Goal: Task Accomplishment & Management: Complete application form

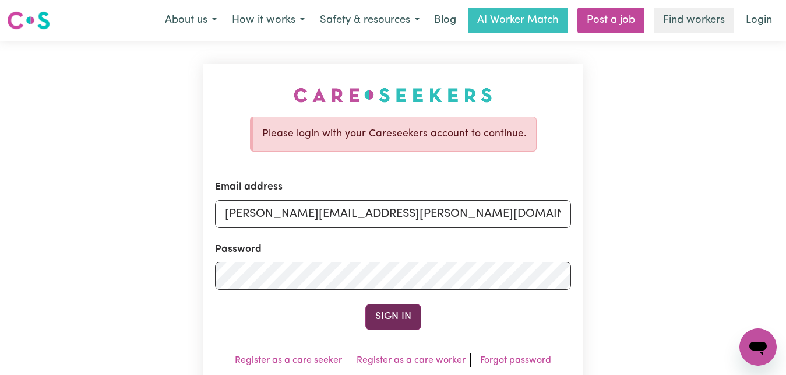
type input "[PERSON_NAME][EMAIL_ADDRESS][PERSON_NAME][DOMAIN_NAME]"
click at [395, 322] on button "Sign In" at bounding box center [393, 316] width 56 height 26
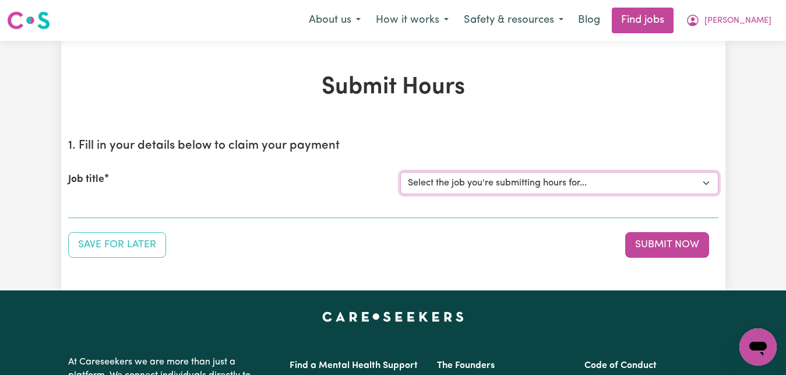
click at [705, 182] on select "Select the job you're submitting hours for... [[PERSON_NAME]] Care worker for s…" at bounding box center [559, 183] width 318 height 22
select select "7268"
click option "[[PERSON_NAME]] Care worker for social interaction in local area for Autistic a…" at bounding box center [0, 0] width 0 height 0
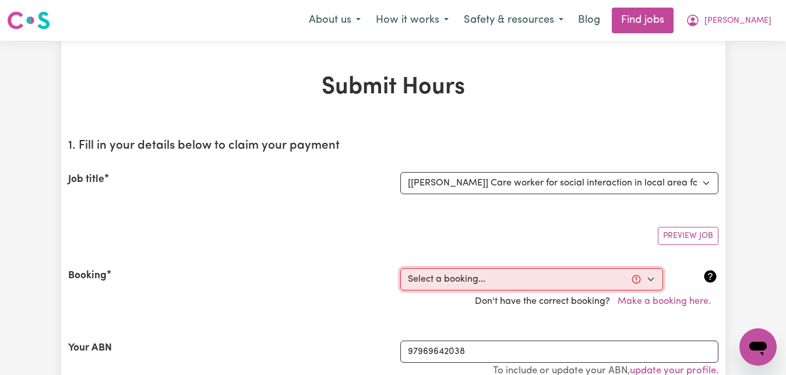
click at [400, 268] on select "Select a booking... [DATE] 09:00am to 03:00pm (RECURRING) [DATE] 09:00am to 03:…" at bounding box center [531, 279] width 263 height 22
select select "352209"
click option "[DATE] 09:00am to 03:00pm (RECURRING)" at bounding box center [0, 0] width 0 height 0
type input "[DATE]"
type input "24"
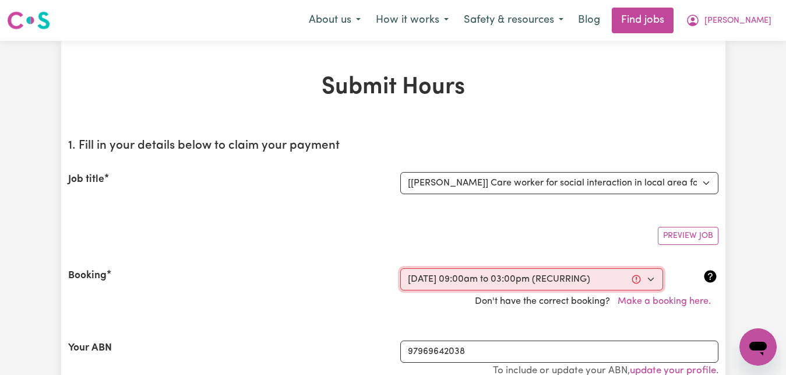
type input "9"
type input "2025"
type input "09:00"
type input "9"
type input "0"
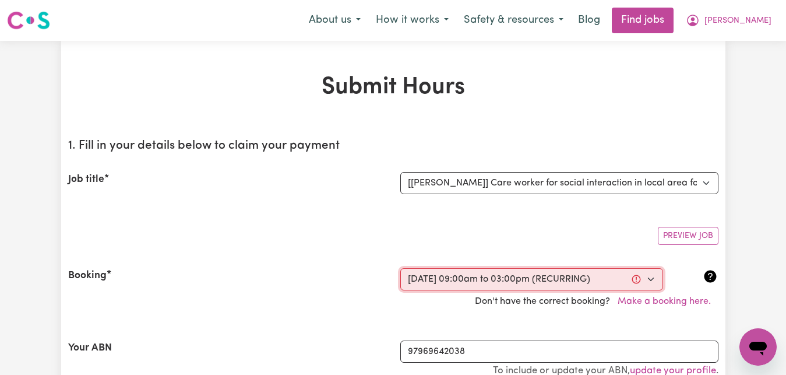
select select "am"
type input "15:00"
type input "3"
type input "0"
select select "pm"
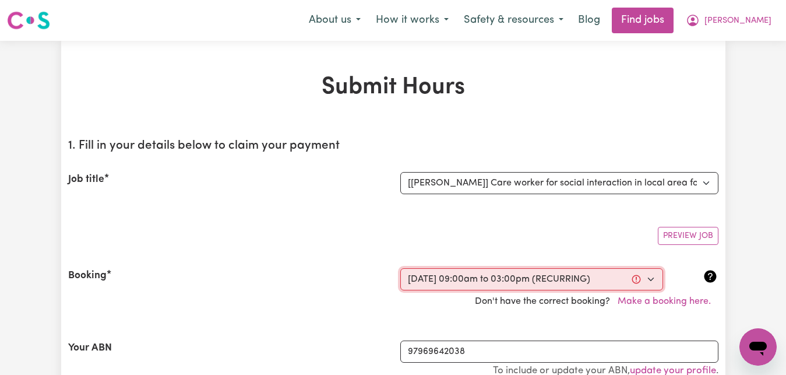
select select "83.16-Weekday"
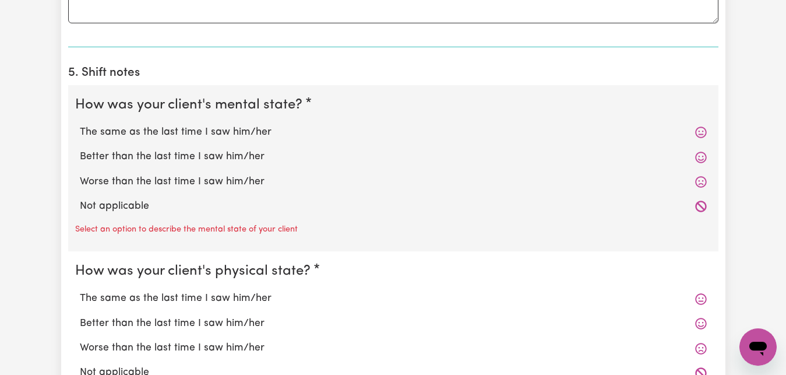
scroll to position [891, 0]
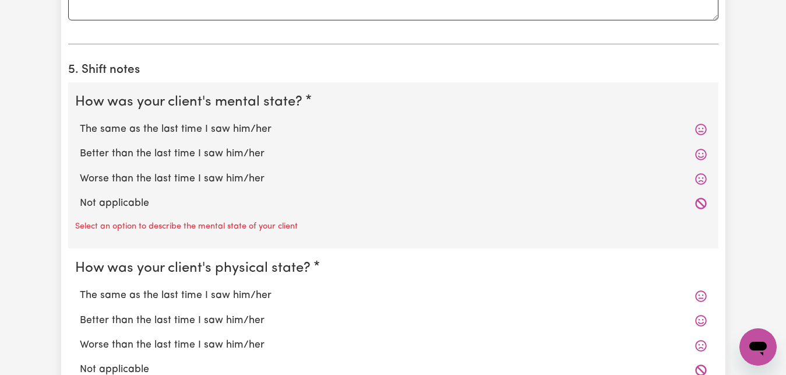
click at [168, 153] on label "Better than the last time I saw him/her" at bounding box center [393, 153] width 627 height 15
click at [80, 146] on input "Better than the last time I saw him/her" at bounding box center [79, 146] width 1 height 1
radio input "true"
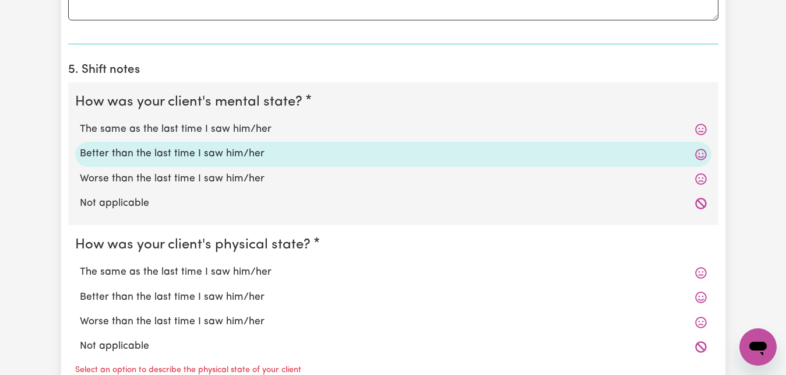
click at [182, 297] on label "Better than the last time I saw him/her" at bounding box center [393, 296] width 627 height 15
click at [80, 289] on input "Better than the last time I saw him/her" at bounding box center [79, 289] width 1 height 1
radio input "true"
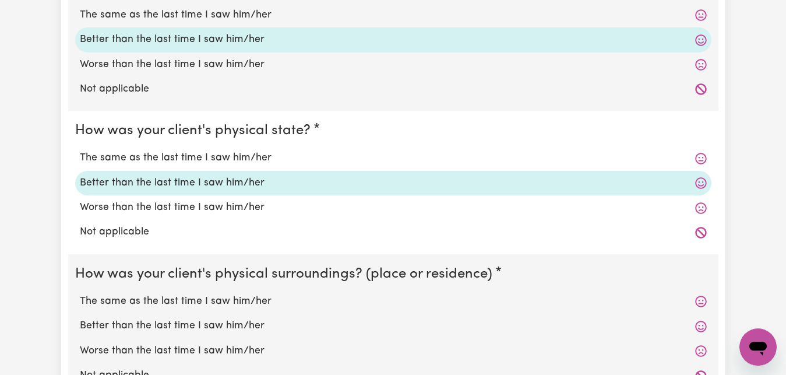
scroll to position [1129, 0]
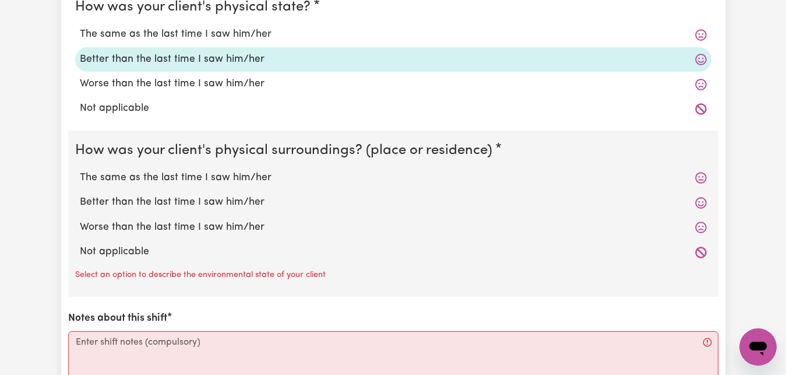
click at [217, 179] on label "The same as the last time I saw him/her" at bounding box center [393, 177] width 627 height 15
click at [80, 170] on input "The same as the last time I saw him/her" at bounding box center [79, 169] width 1 height 1
radio input "true"
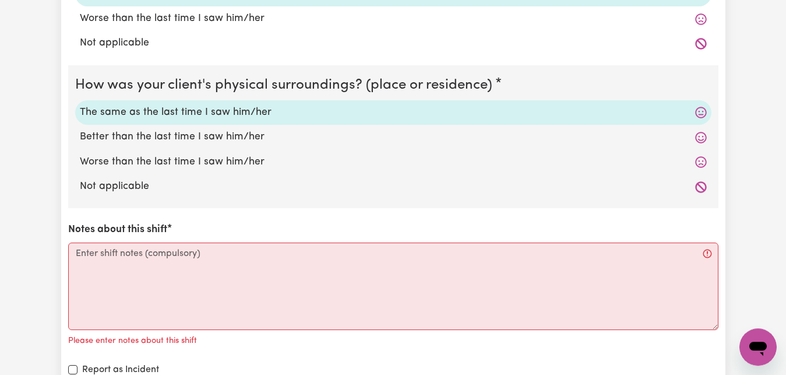
scroll to position [1248, 0]
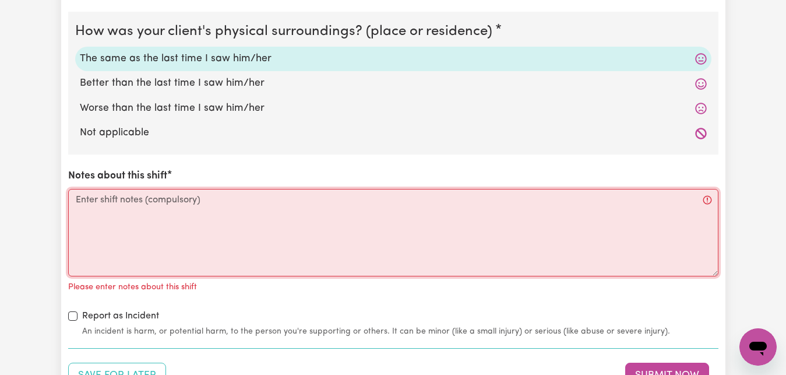
click at [76, 200] on textarea "Notes about this shift" at bounding box center [393, 232] width 650 height 87
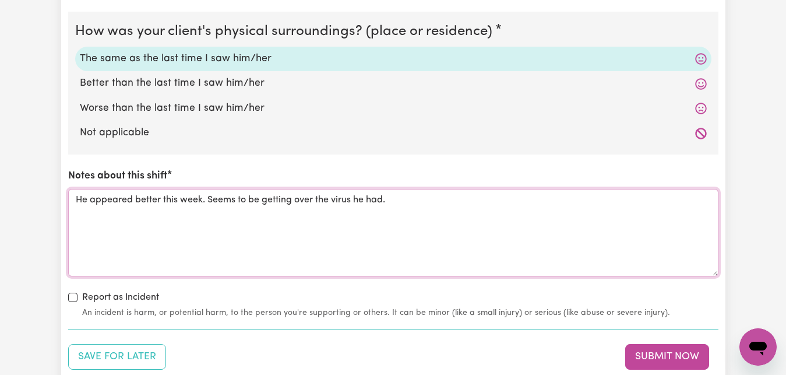
click at [77, 200] on textarea "He appeared better this week. Seems to be getting over the virus he had." at bounding box center [393, 232] width 650 height 87
type textarea "He appeared better this week. Seems to be getting over the virus he had."
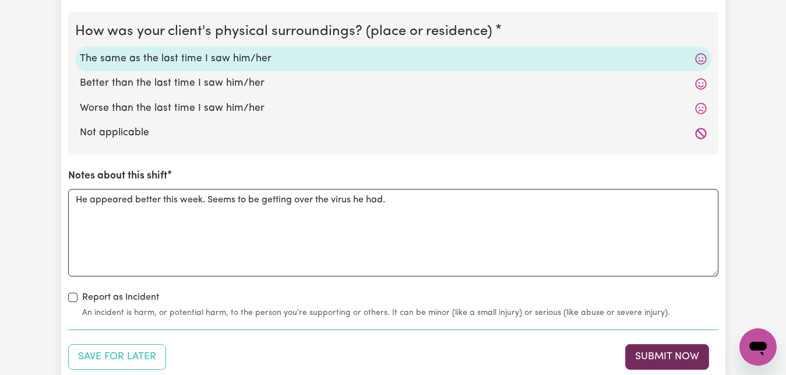
click at [676, 358] on button "Submit Now" at bounding box center [667, 357] width 84 height 26
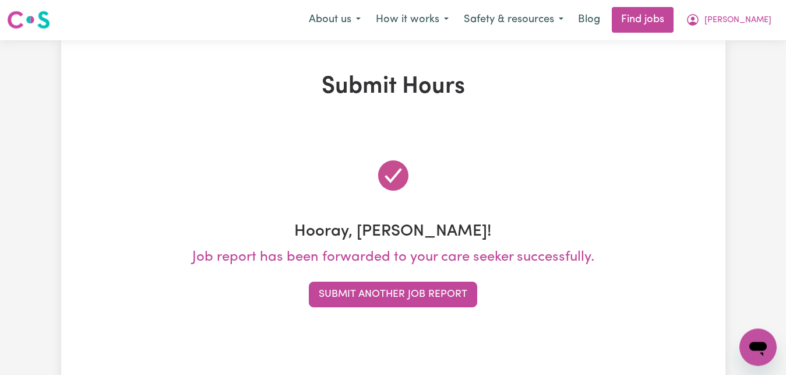
scroll to position [0, 0]
